Goal: Complete application form

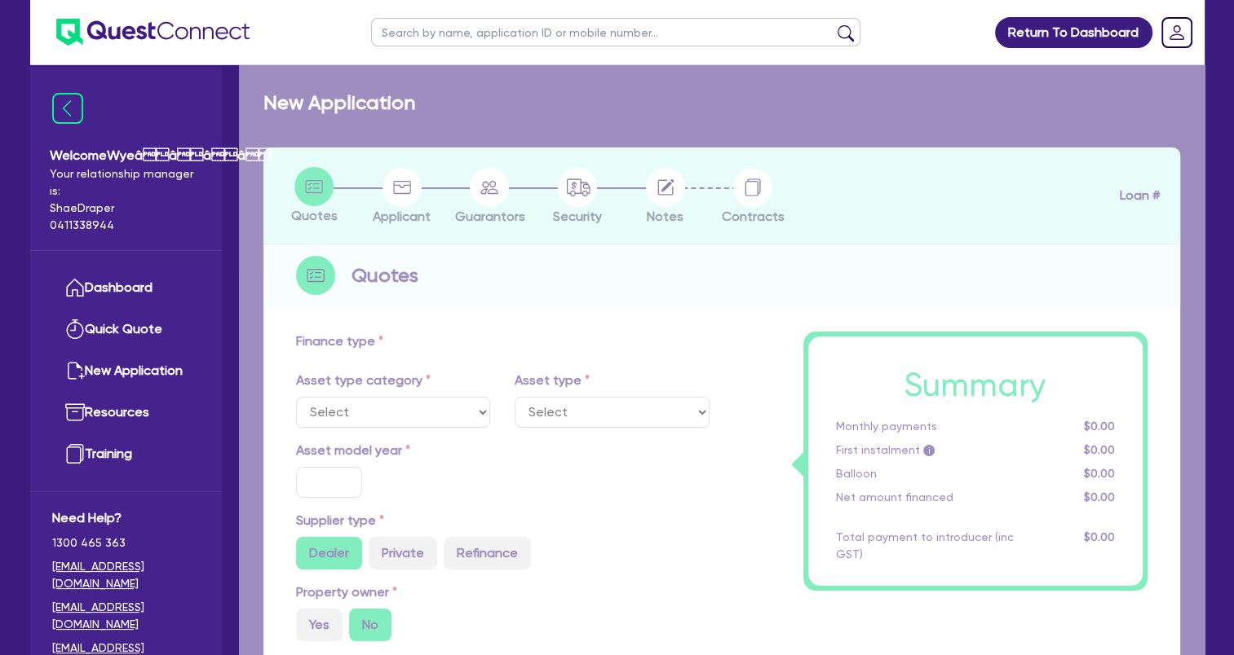
select select "TERTIARY_ASSETS"
type input "2024"
type input "43,989"
type input "5,000"
type input "3.67"
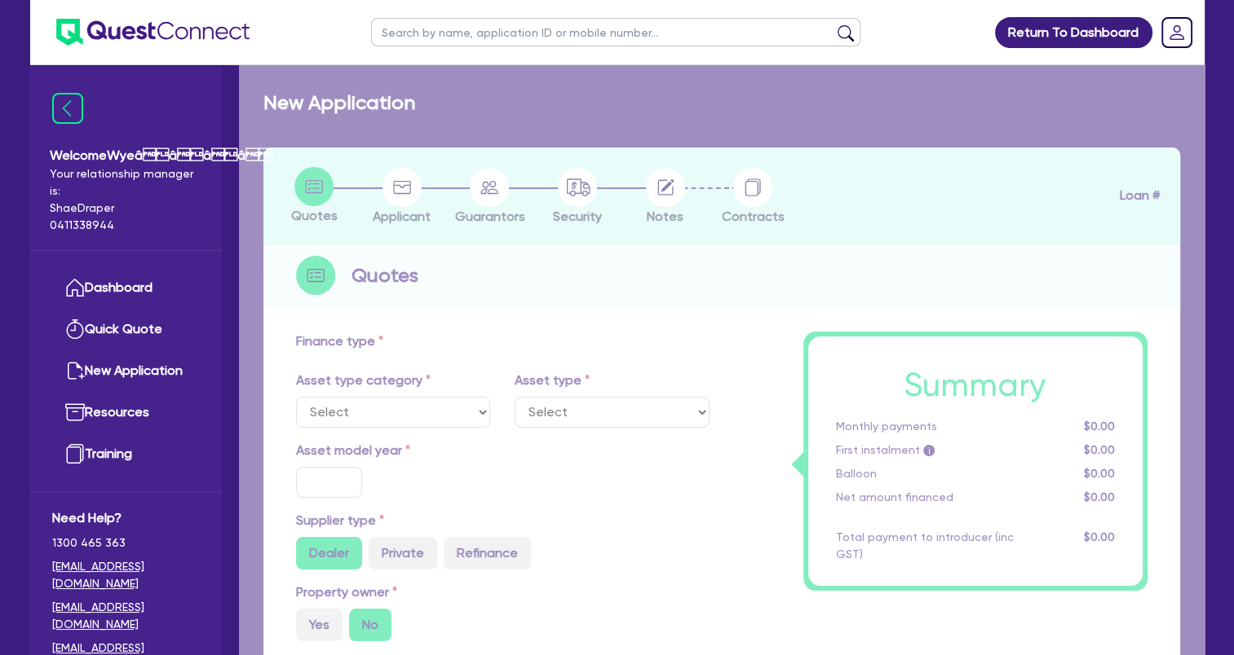
type input "1,430.9"
type input "17.25"
select select "BEAUTY_EQUIPMENT"
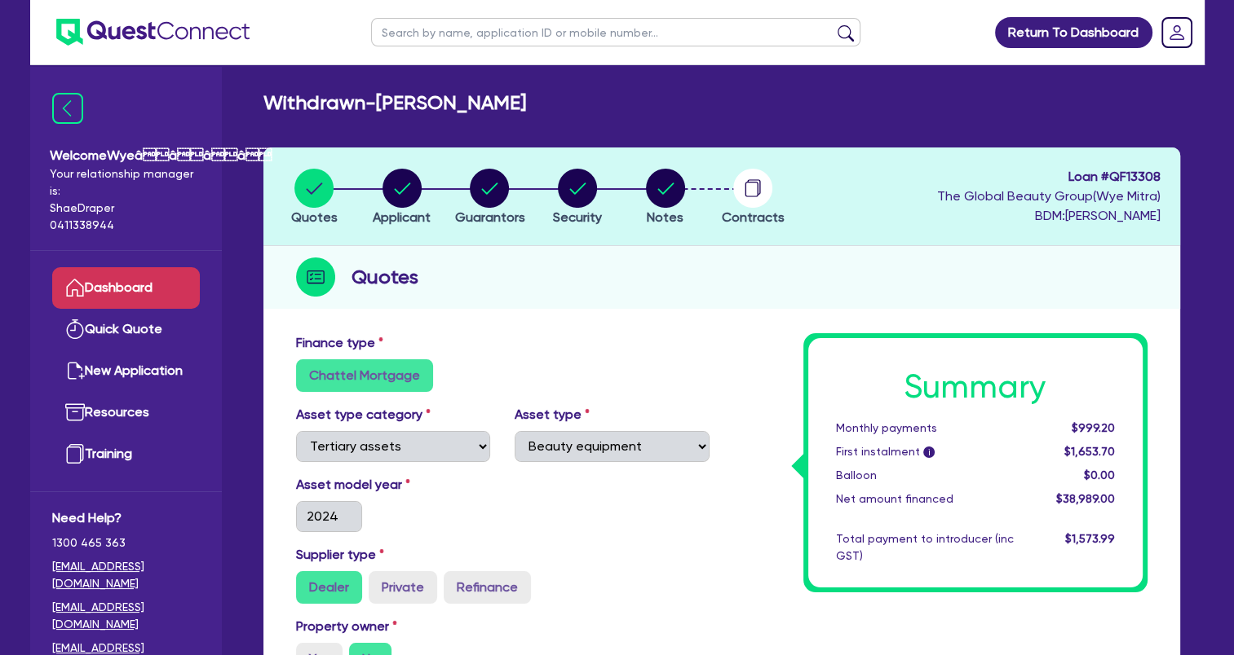
click at [134, 280] on link "Dashboard" at bounding box center [126, 288] width 148 height 42
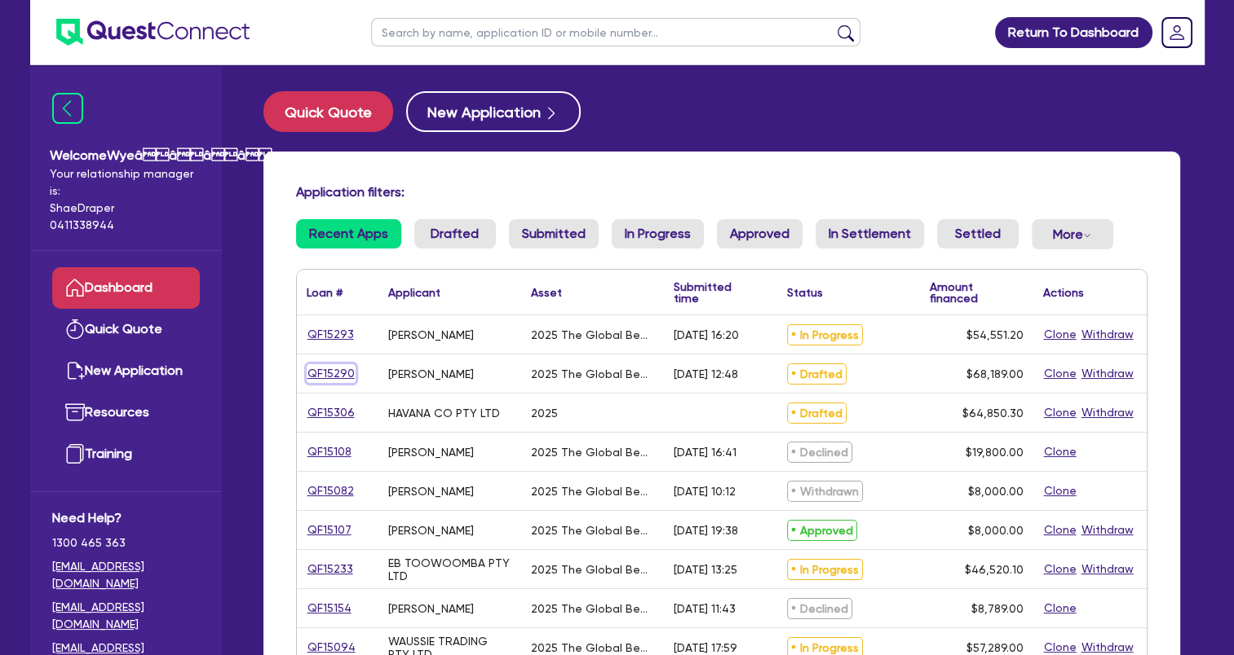
click at [333, 373] on link "QF15290" at bounding box center [331, 373] width 49 height 19
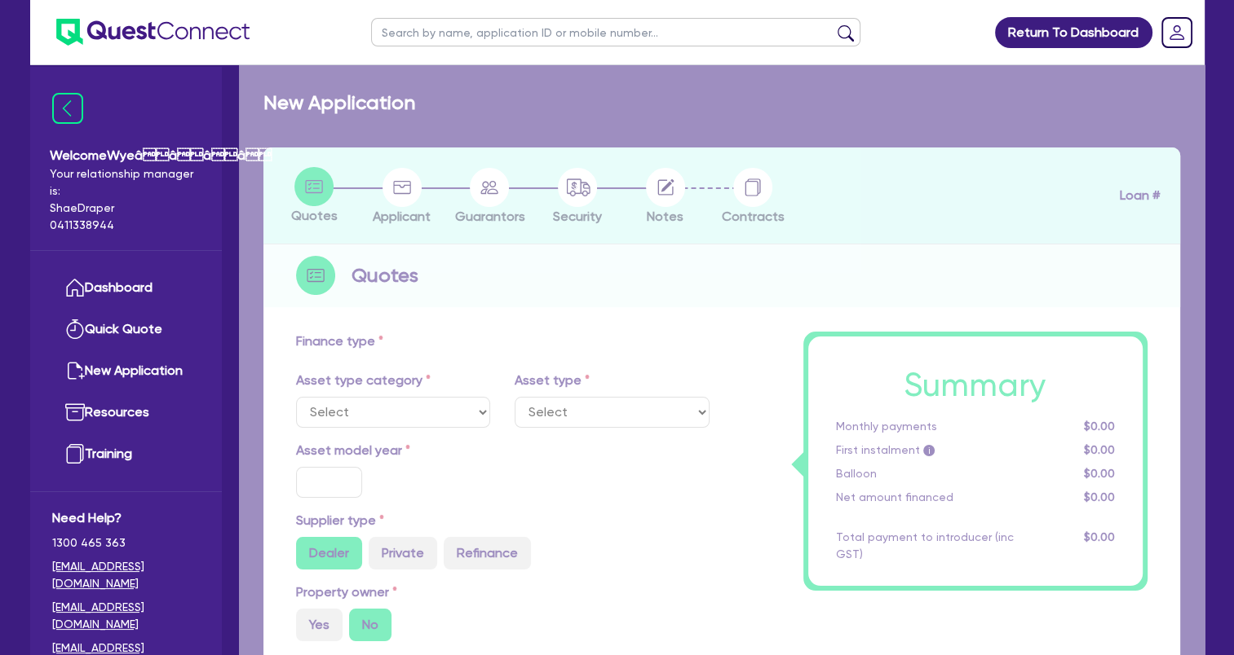
select select "TERTIARY_ASSETS"
type input "2025"
type input "68,189"
type input "5"
type input "3,409.45"
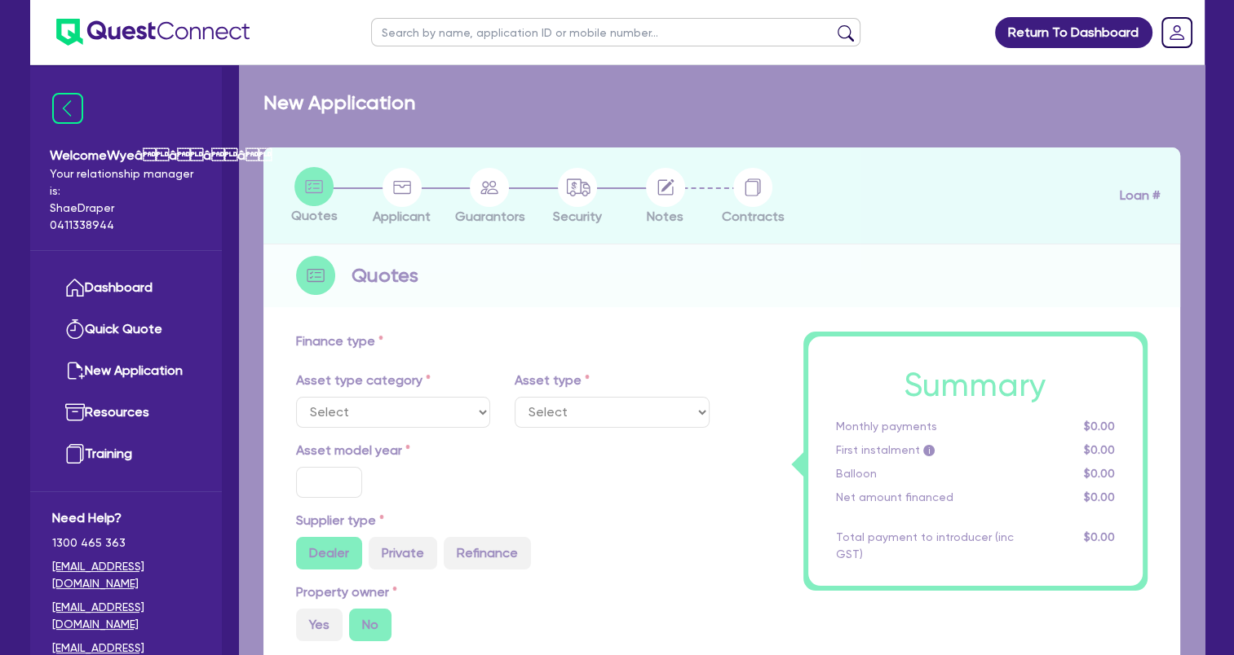
type input "17.95"
select select "BEAUTY_EQUIPMENT"
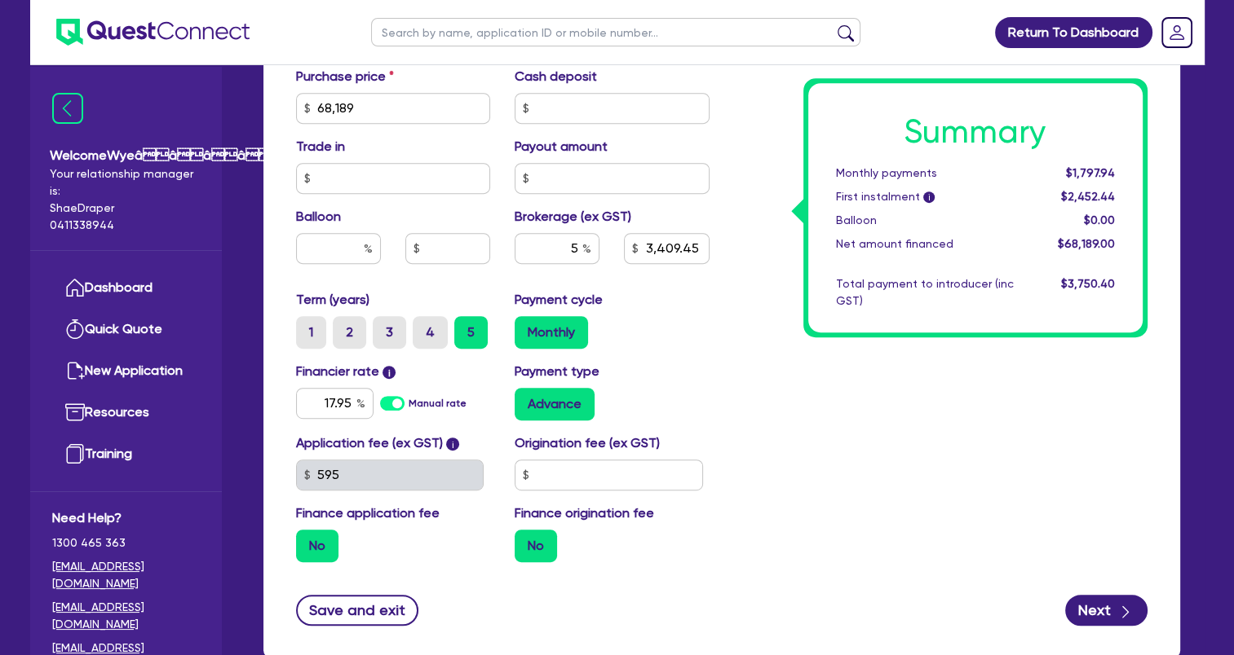
scroll to position [813, 0]
